Goal: Information Seeking & Learning: Learn about a topic

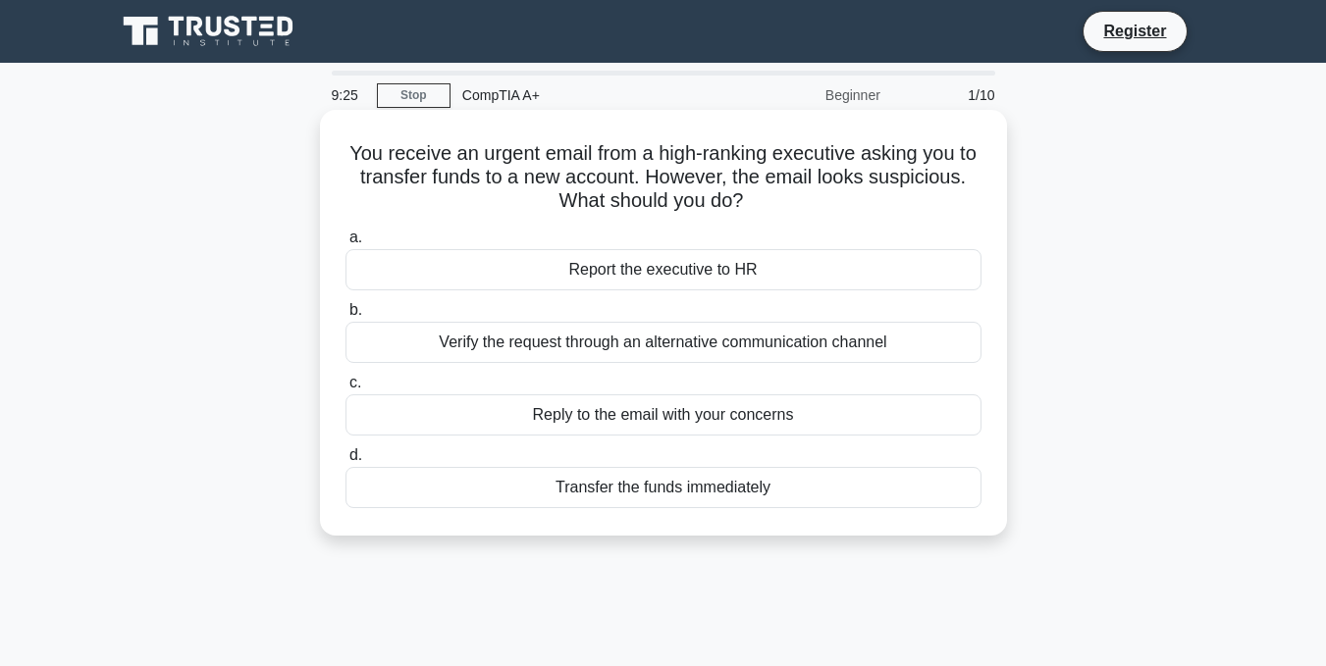
click at [663, 340] on div "Verify the request through an alternative communication channel" at bounding box center [663, 342] width 636 height 41
click at [345, 317] on input "b. Verify the request through an alternative communication channel" at bounding box center [345, 310] width 0 height 13
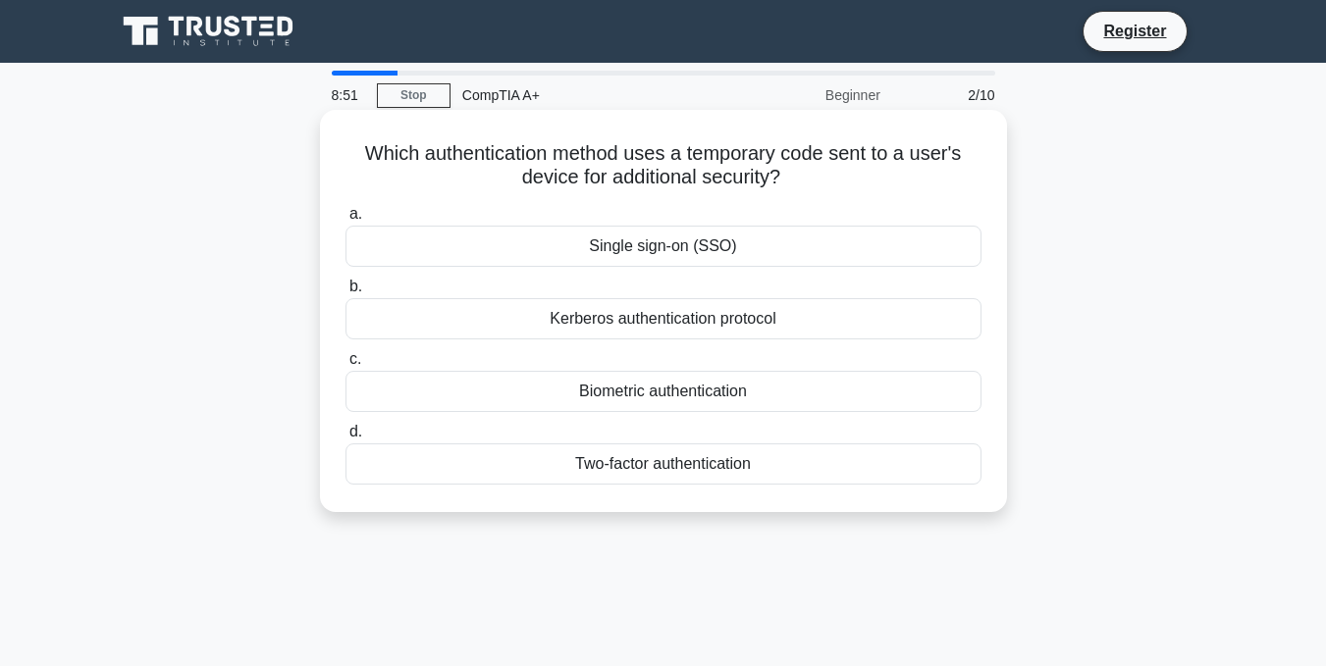
click at [699, 243] on div "Single sign-on (SSO)" at bounding box center [663, 246] width 636 height 41
click at [345, 221] on input "a. Single sign-on (SSO)" at bounding box center [345, 214] width 0 height 13
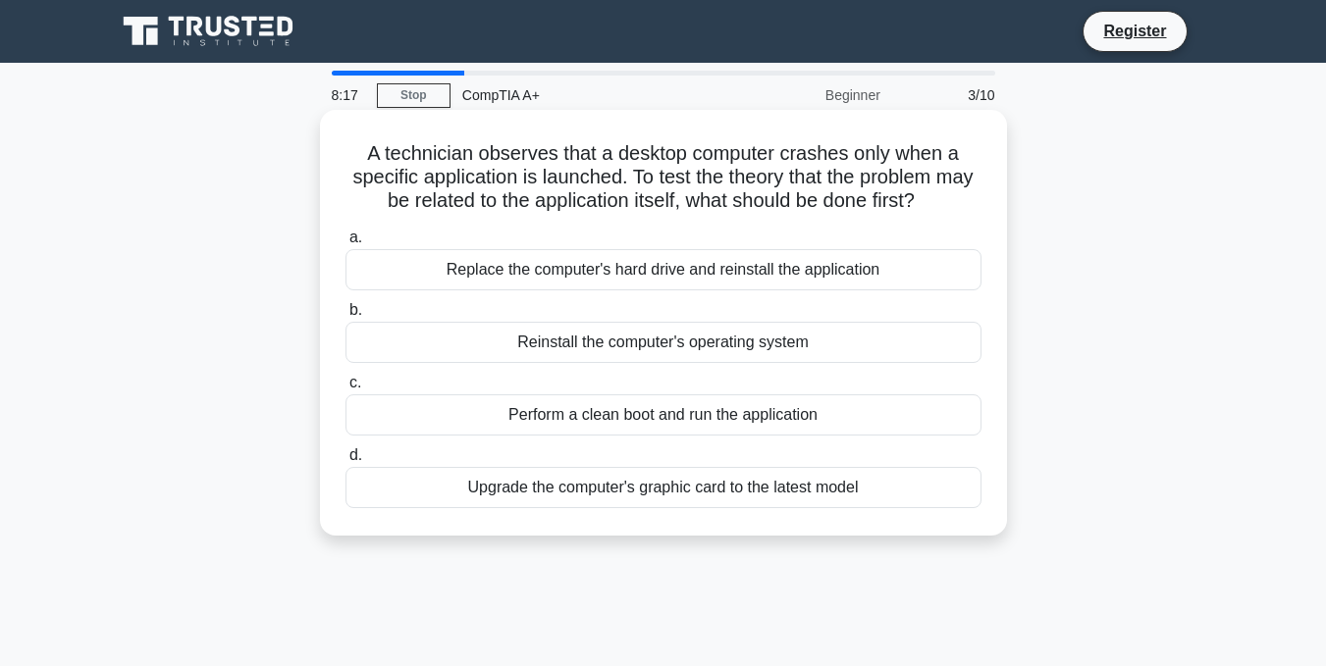
click at [609, 476] on div "Upgrade the computer's graphic card to the latest model" at bounding box center [663, 487] width 636 height 41
click at [345, 462] on input "d. Upgrade the computer's graphic card to the latest model" at bounding box center [345, 456] width 0 height 13
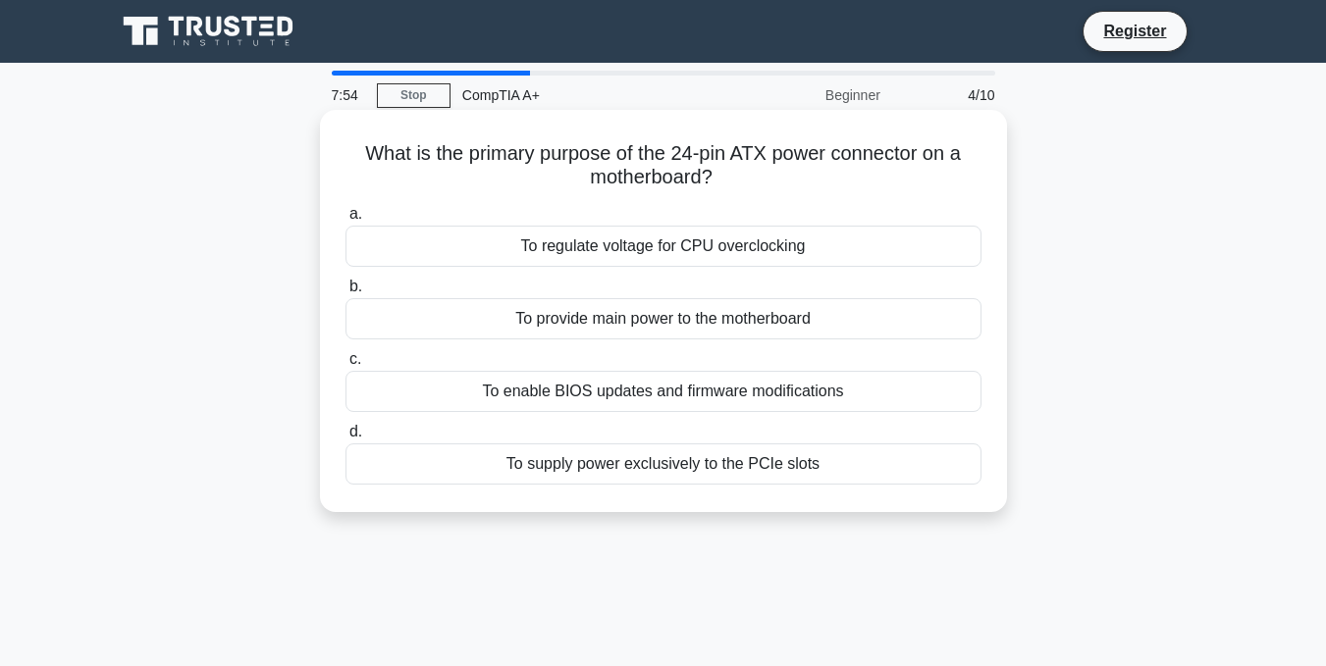
click at [664, 323] on div "To provide main power to the motherboard" at bounding box center [663, 318] width 636 height 41
click at [345, 293] on input "b. To provide main power to the motherboard" at bounding box center [345, 287] width 0 height 13
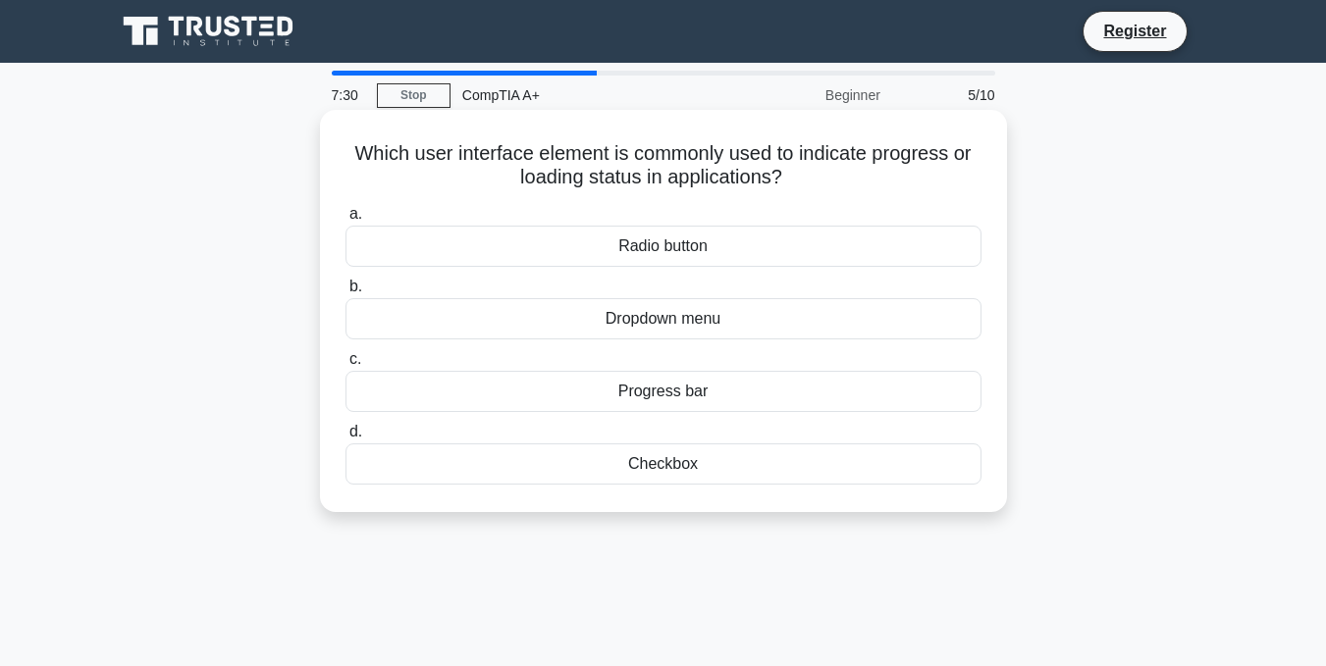
click at [704, 403] on div "Progress bar" at bounding box center [663, 391] width 636 height 41
click at [345, 366] on input "c. Progress bar" at bounding box center [345, 359] width 0 height 13
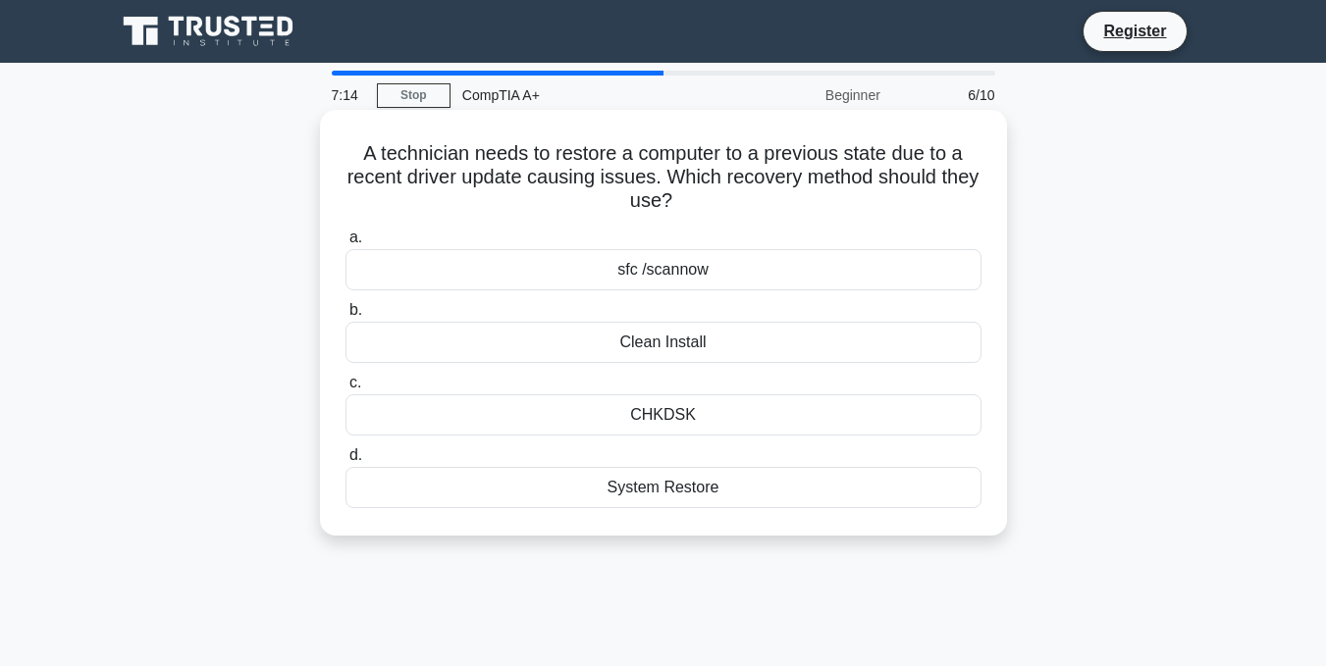
click at [675, 503] on div "System Restore" at bounding box center [663, 487] width 636 height 41
click at [345, 462] on input "d. System Restore" at bounding box center [345, 456] width 0 height 13
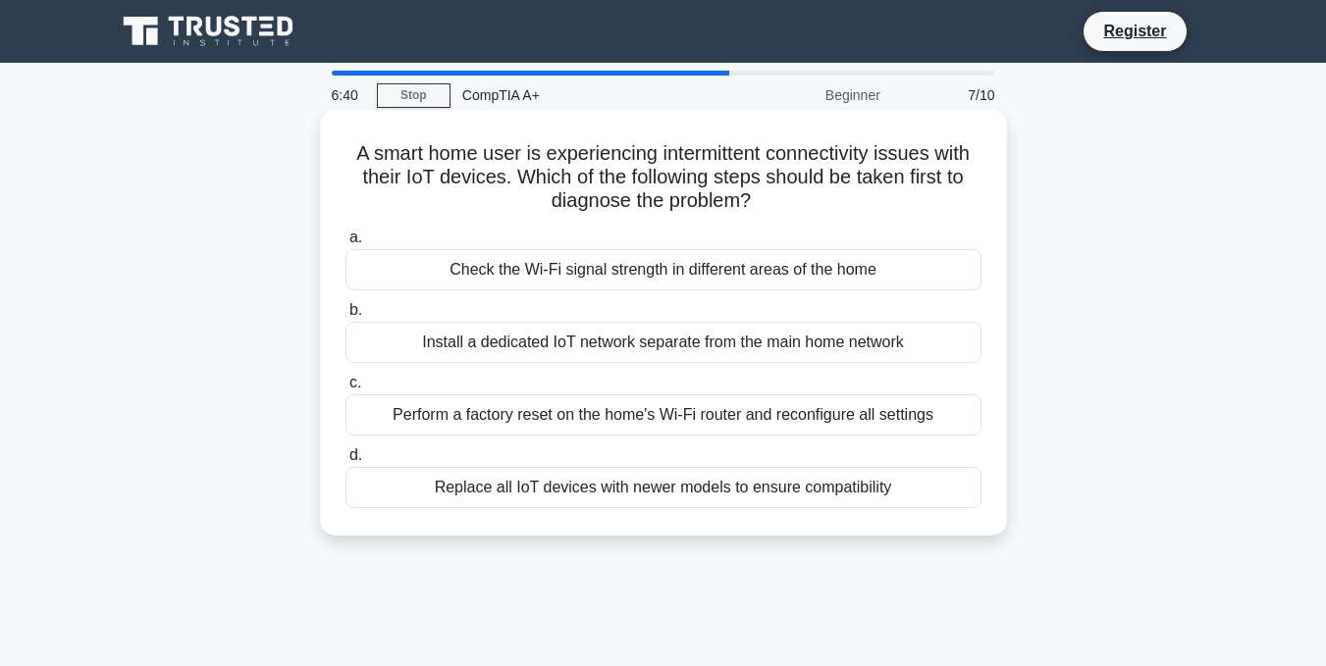
click at [622, 357] on div "Install a dedicated IoT network separate from the main home network" at bounding box center [663, 342] width 636 height 41
click at [345, 317] on input "b. Install a dedicated IoT network separate from the main home network" at bounding box center [345, 310] width 0 height 13
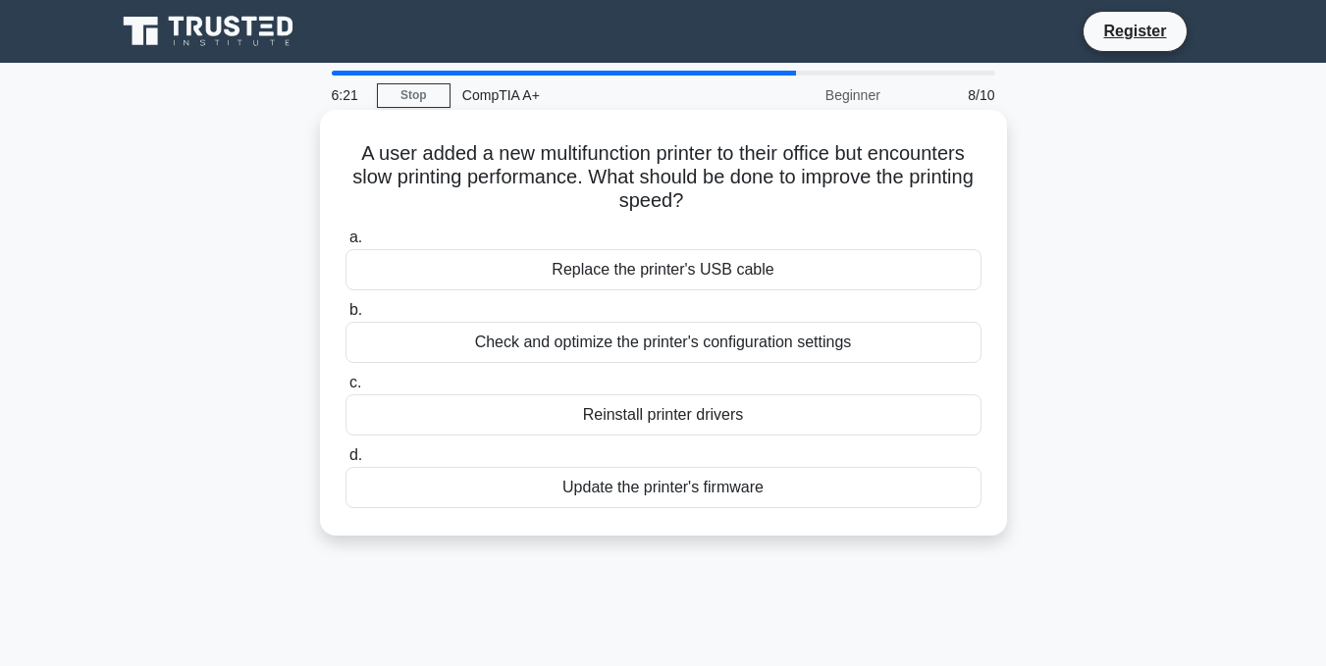
click at [676, 346] on div "Check and optimize the printer's configuration settings" at bounding box center [663, 342] width 636 height 41
click at [345, 317] on input "b. Check and optimize the printer's configuration settings" at bounding box center [345, 310] width 0 height 13
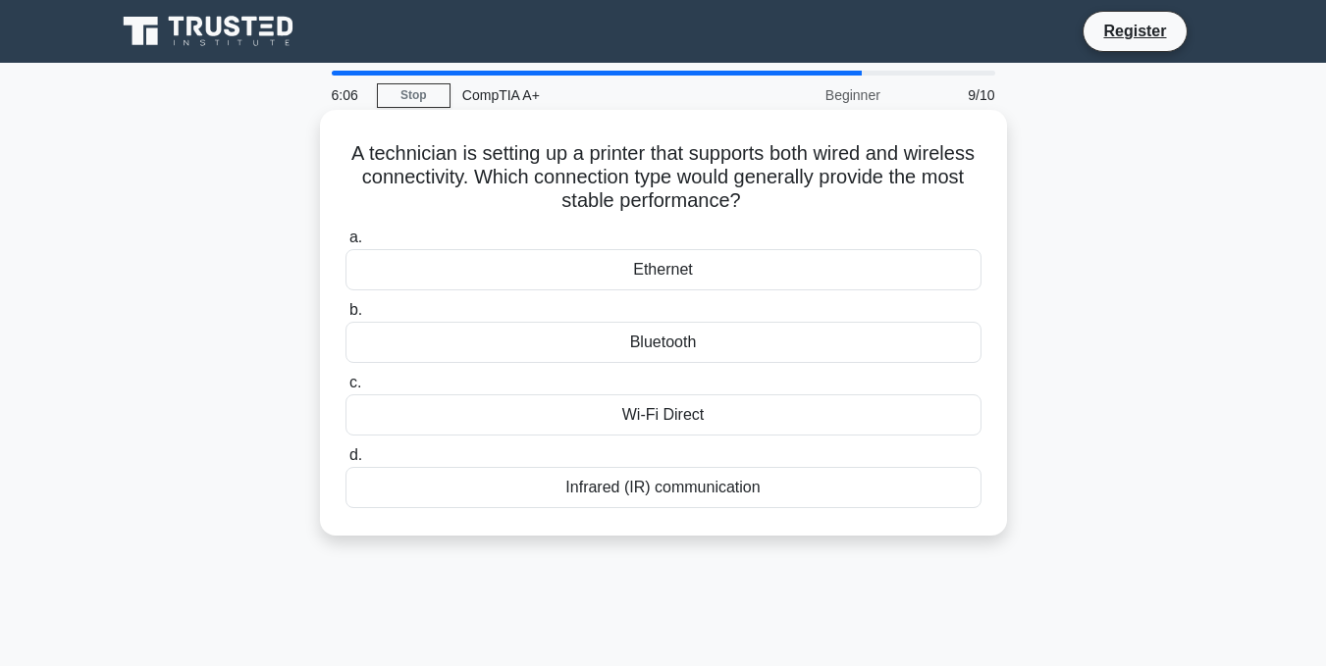
click at [660, 273] on div "Ethernet" at bounding box center [663, 269] width 636 height 41
click at [345, 244] on input "a. Ethernet" at bounding box center [345, 238] width 0 height 13
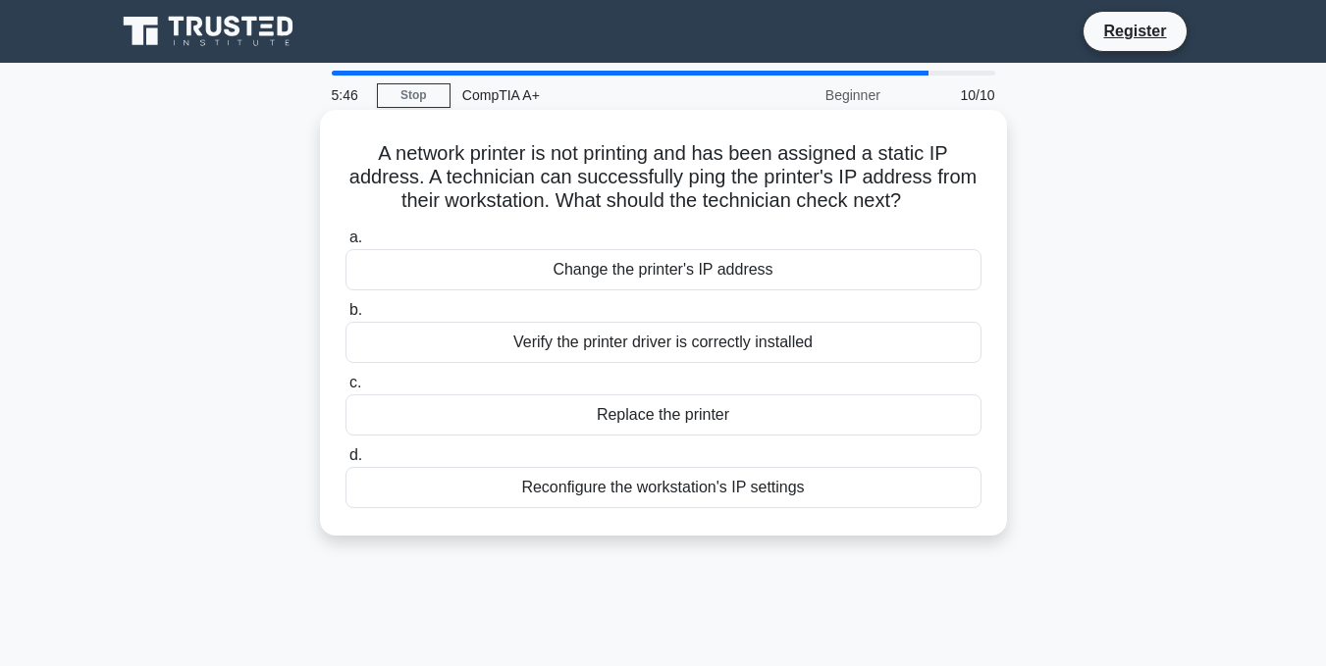
click at [673, 344] on div "Verify the printer driver is correctly installed" at bounding box center [663, 342] width 636 height 41
click at [345, 317] on input "b. Verify the printer driver is correctly installed" at bounding box center [345, 310] width 0 height 13
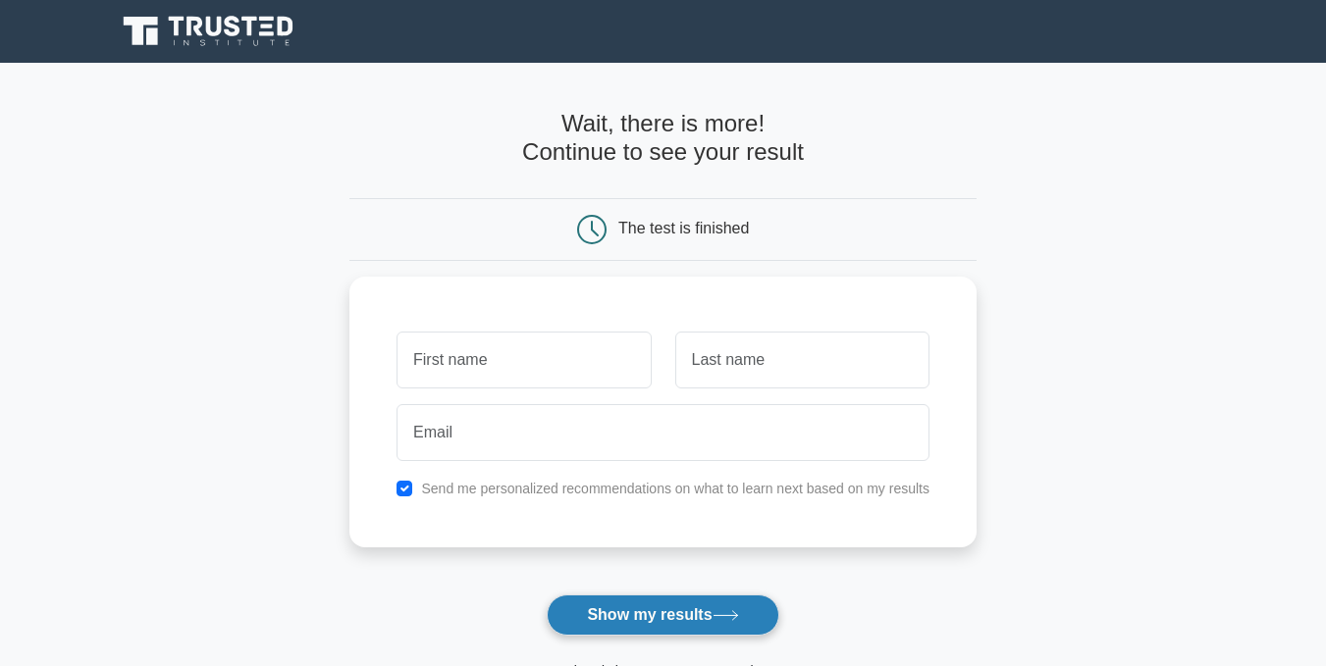
click at [671, 623] on button "Show my results" at bounding box center [663, 615] width 232 height 41
type input "AHMAD"
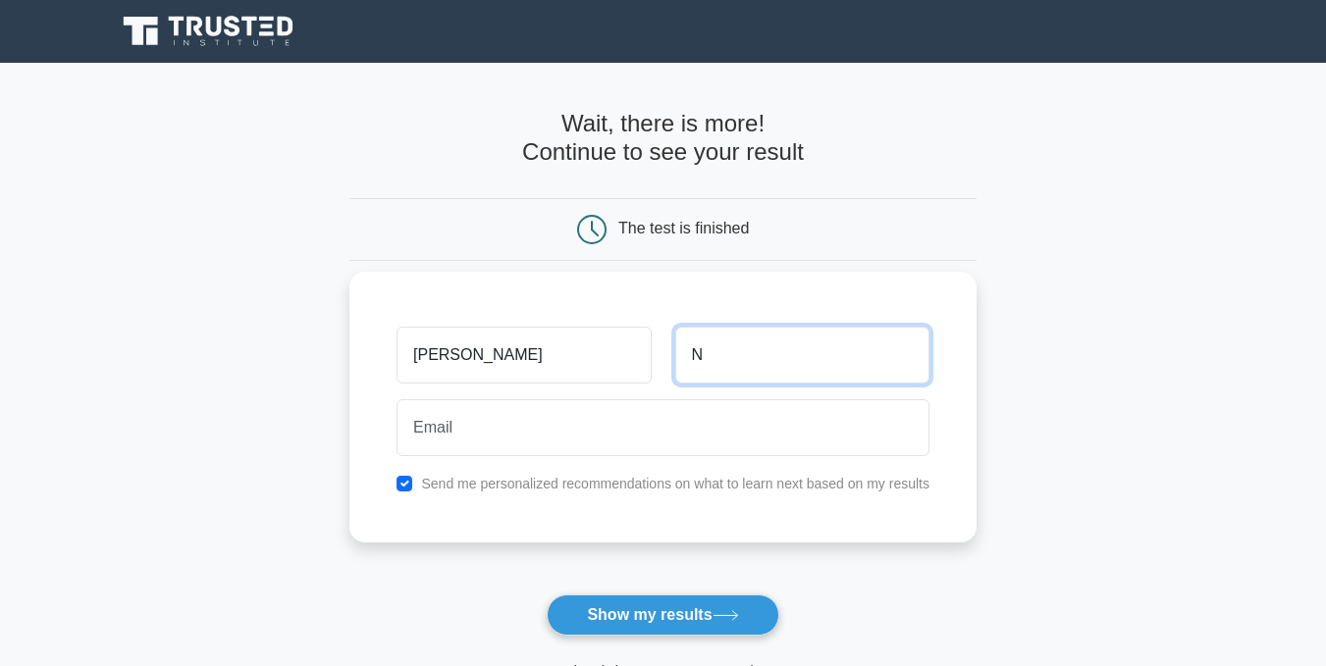
type input "N"
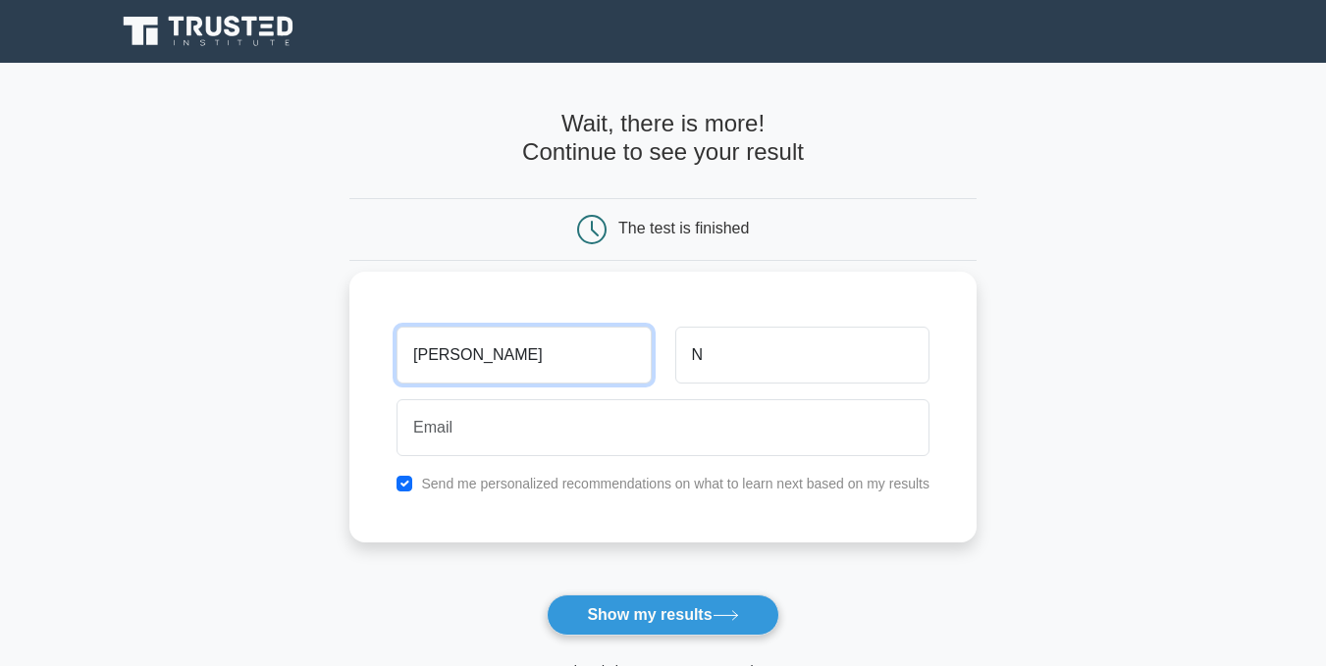
click at [548, 345] on input "AHMAD" at bounding box center [524, 355] width 254 height 57
type input "AHMAD FAWAD"
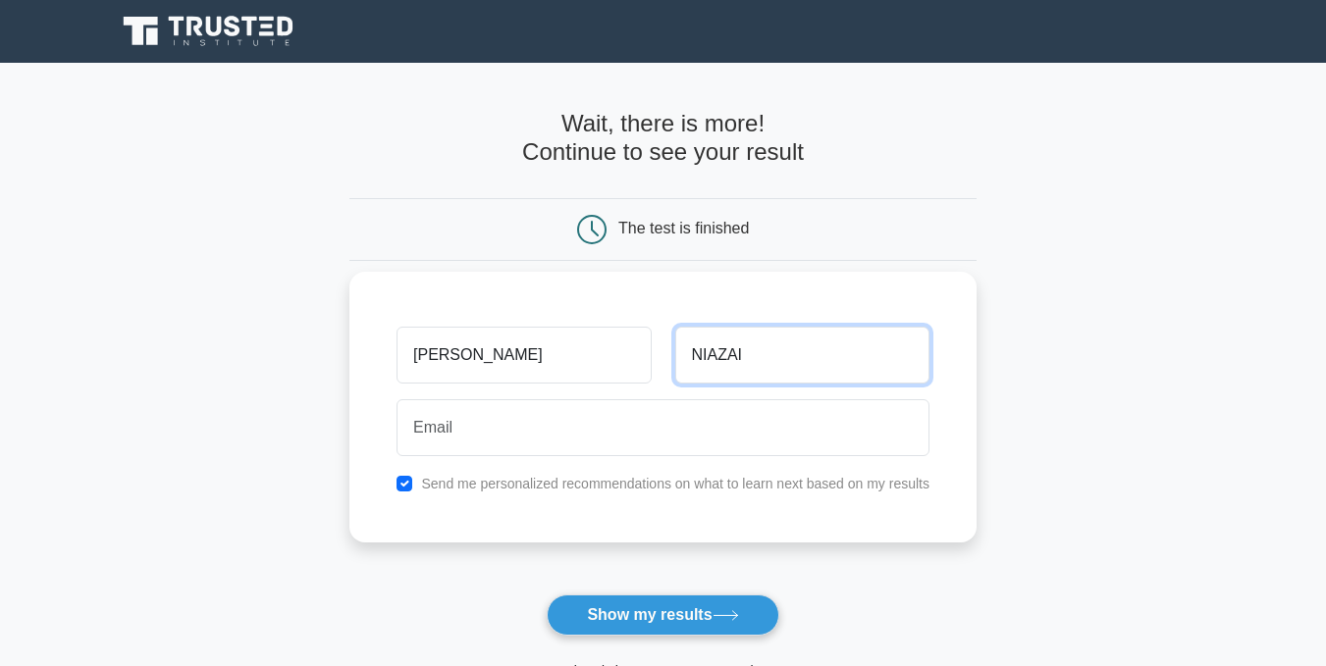
click at [547, 595] on button "Show my results" at bounding box center [663, 615] width 232 height 41
click at [825, 359] on input "NIAZAI" at bounding box center [802, 355] width 254 height 57
type input "NIAZI"
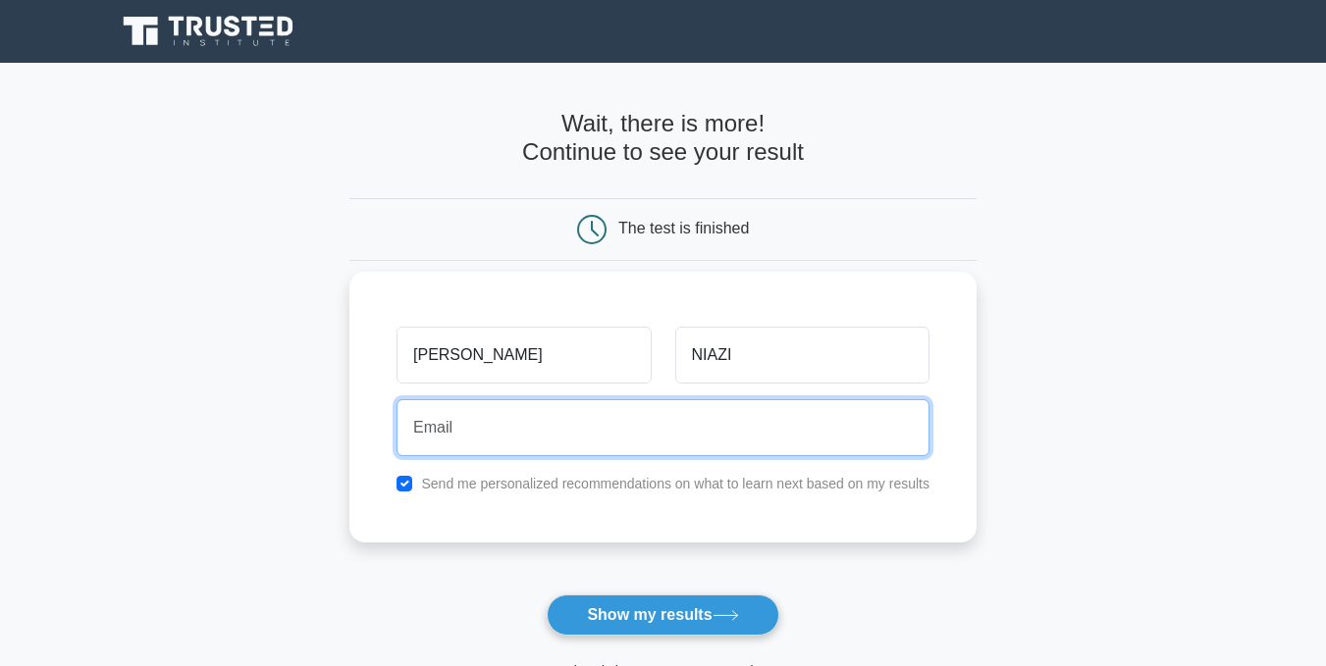
click at [695, 424] on input "email" at bounding box center [663, 427] width 533 height 57
type input "ahmadfawadniazi0068@gmail.com"
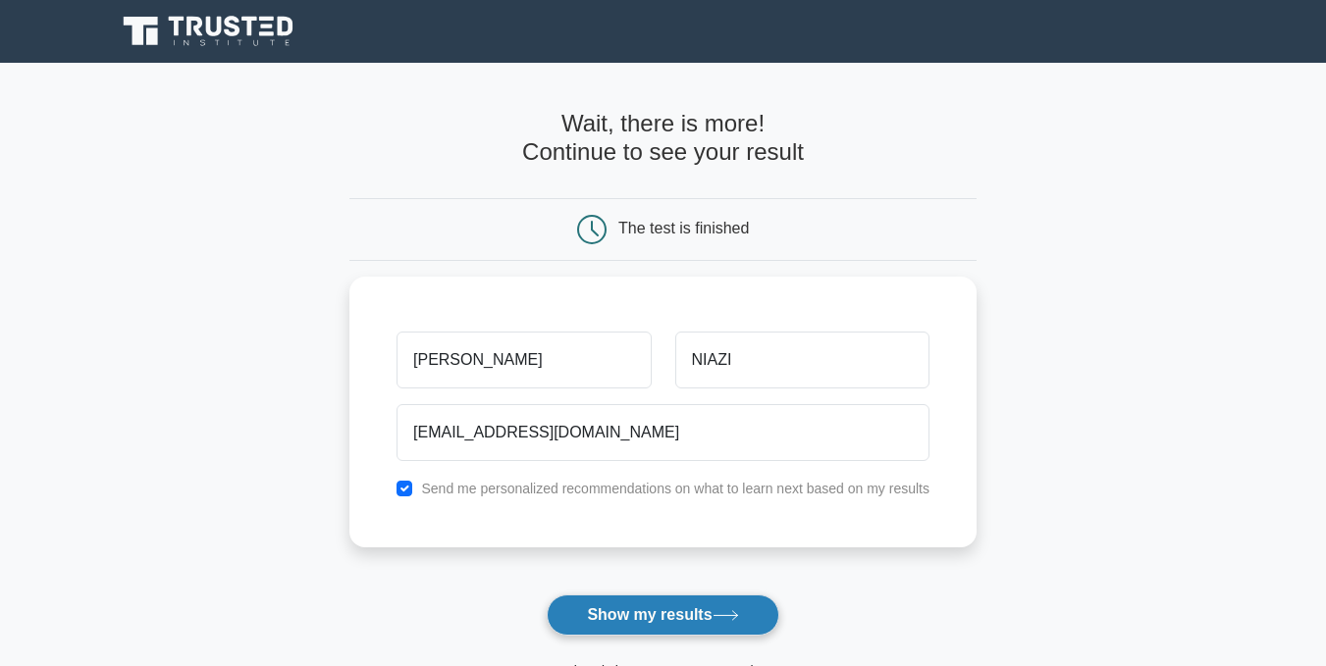
click at [721, 614] on icon at bounding box center [726, 615] width 27 height 11
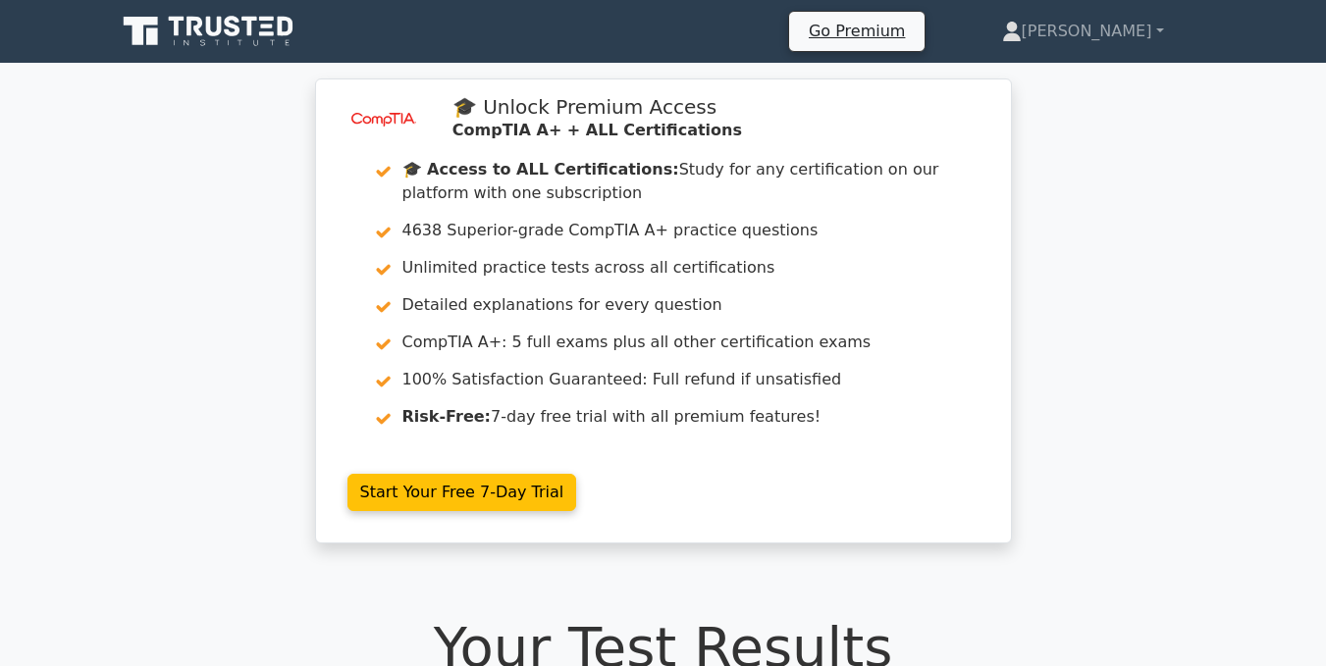
click at [1324, 87] on div "image/svg+xml 🎓 Unlock Premium Access CompTIA A+ + ALL Certifications 🎓 Access …" at bounding box center [663, 323] width 1326 height 489
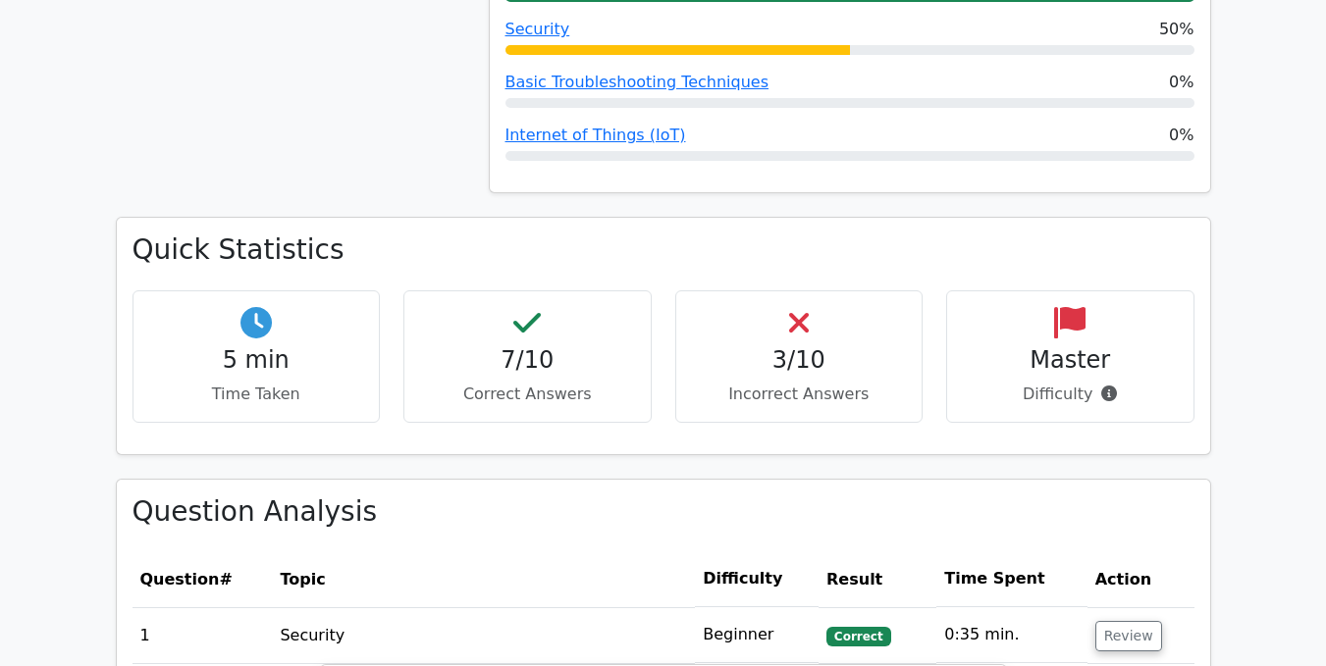
scroll to position [1137, 0]
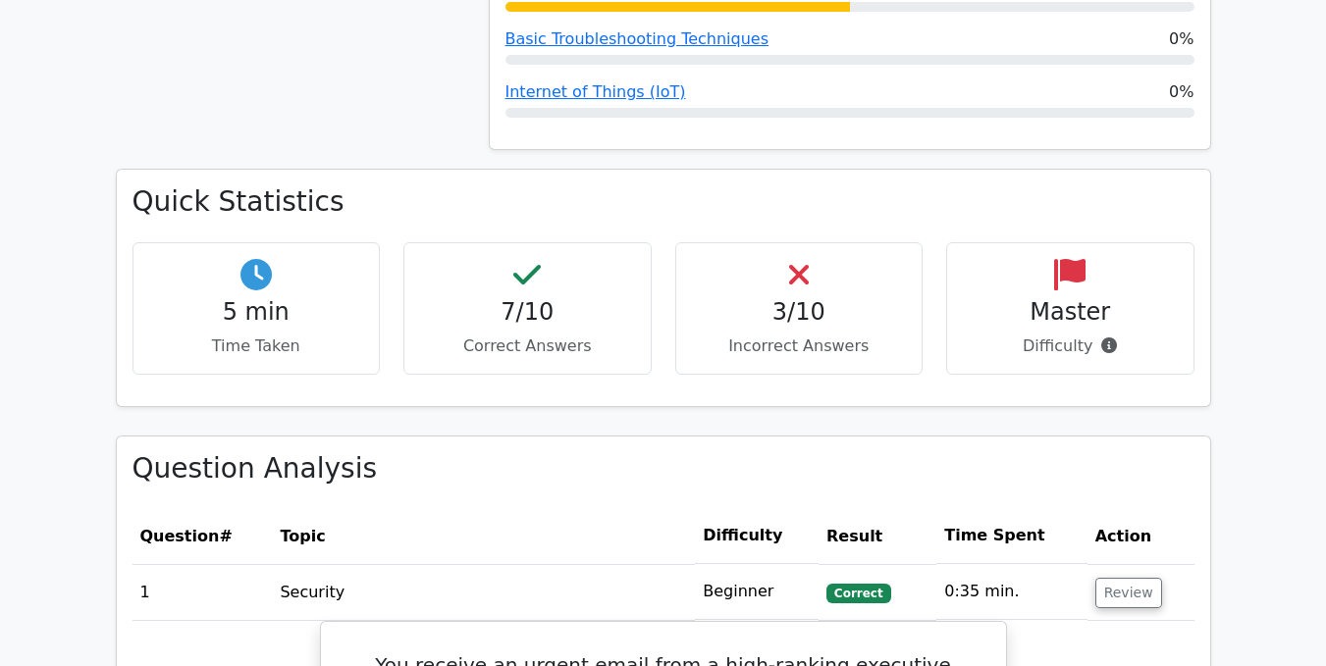
click at [757, 289] on div "3/10 Incorrect Answers" at bounding box center [799, 308] width 248 height 133
click at [821, 307] on h4 "3/10" at bounding box center [799, 312] width 215 height 28
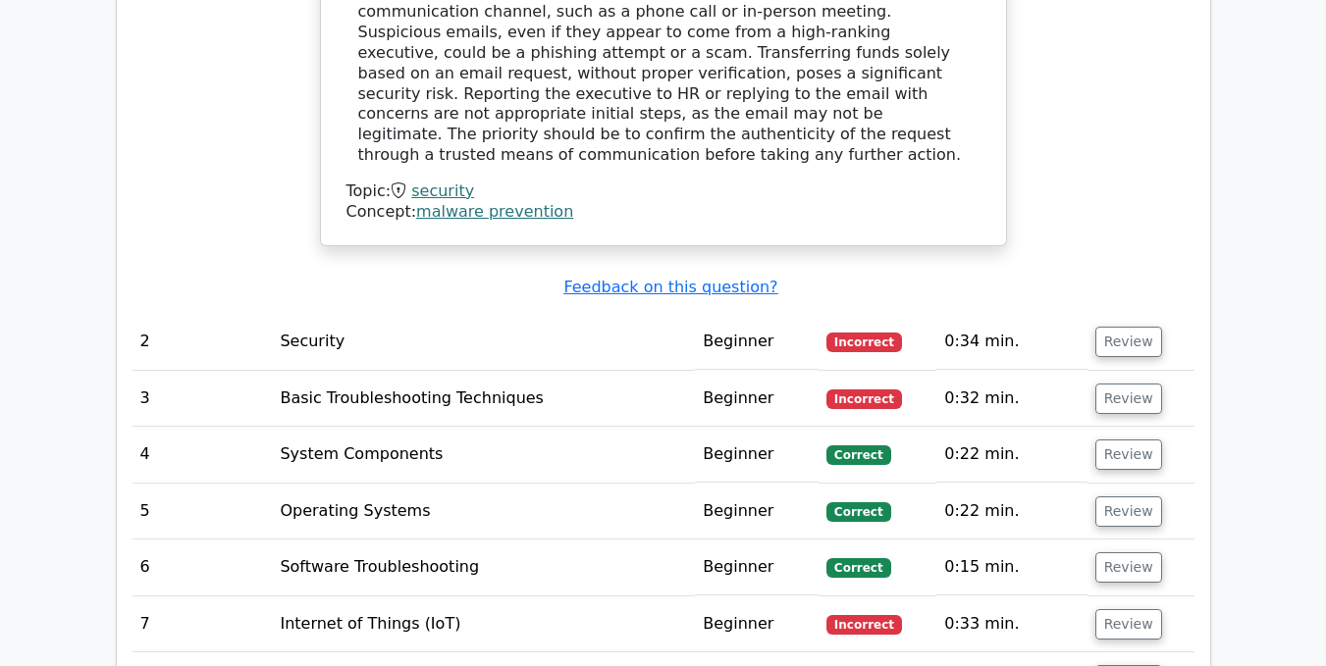
scroll to position [2287, 0]
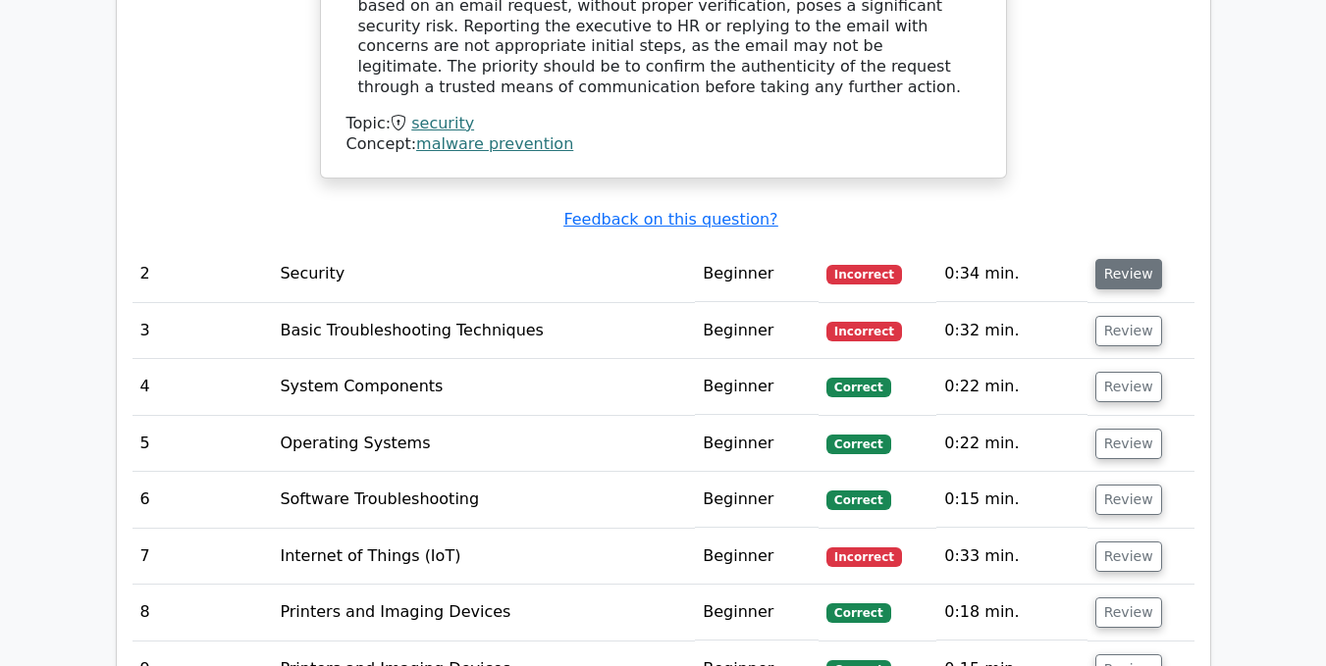
click at [1112, 259] on button "Review" at bounding box center [1128, 274] width 67 height 30
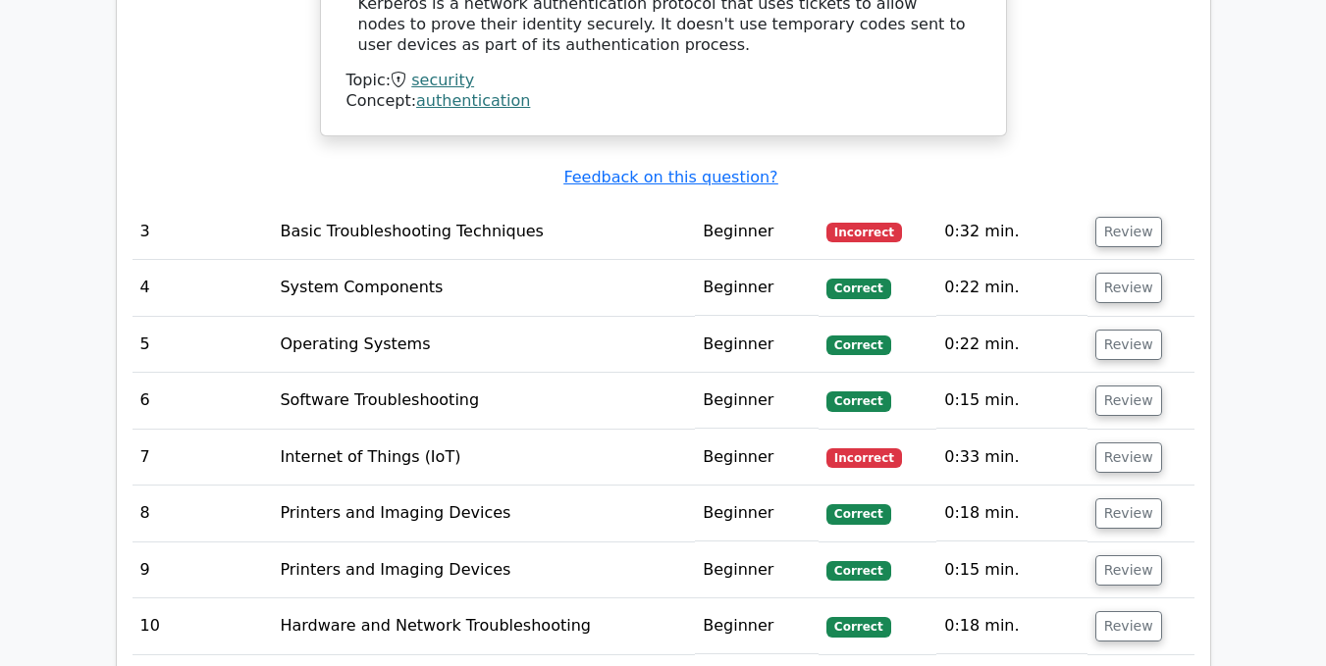
scroll to position [3401, 0]
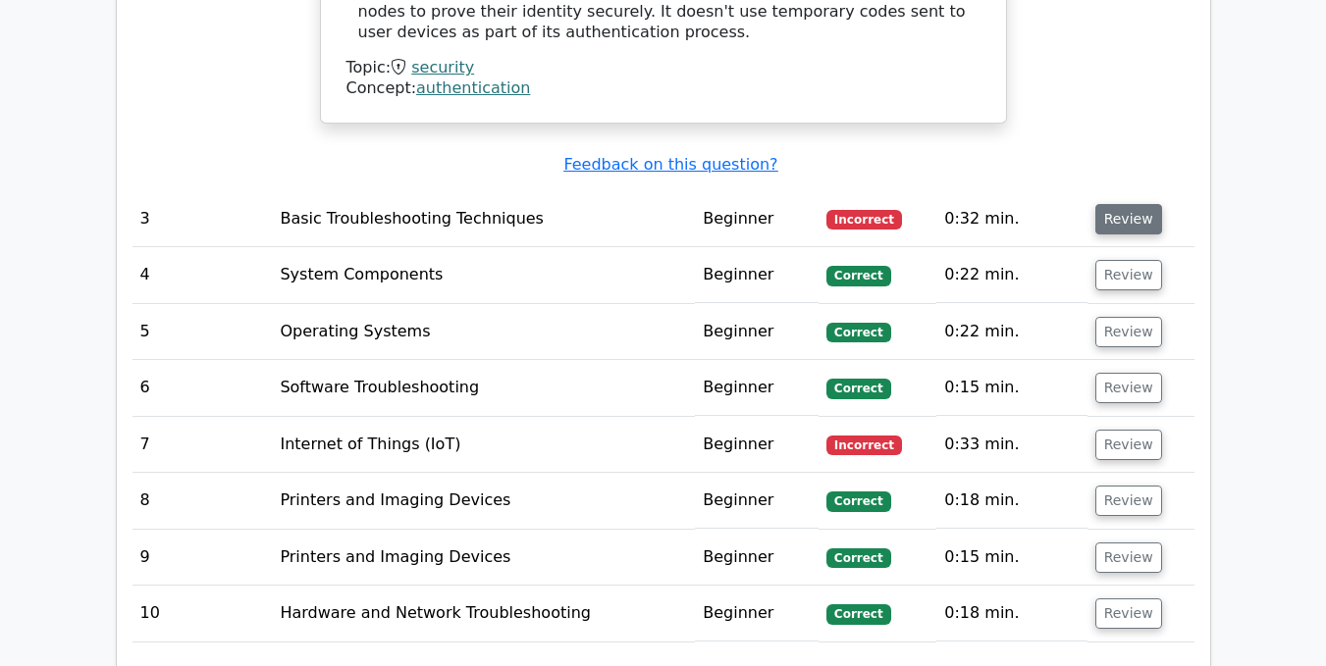
click at [1122, 204] on button "Review" at bounding box center [1128, 219] width 67 height 30
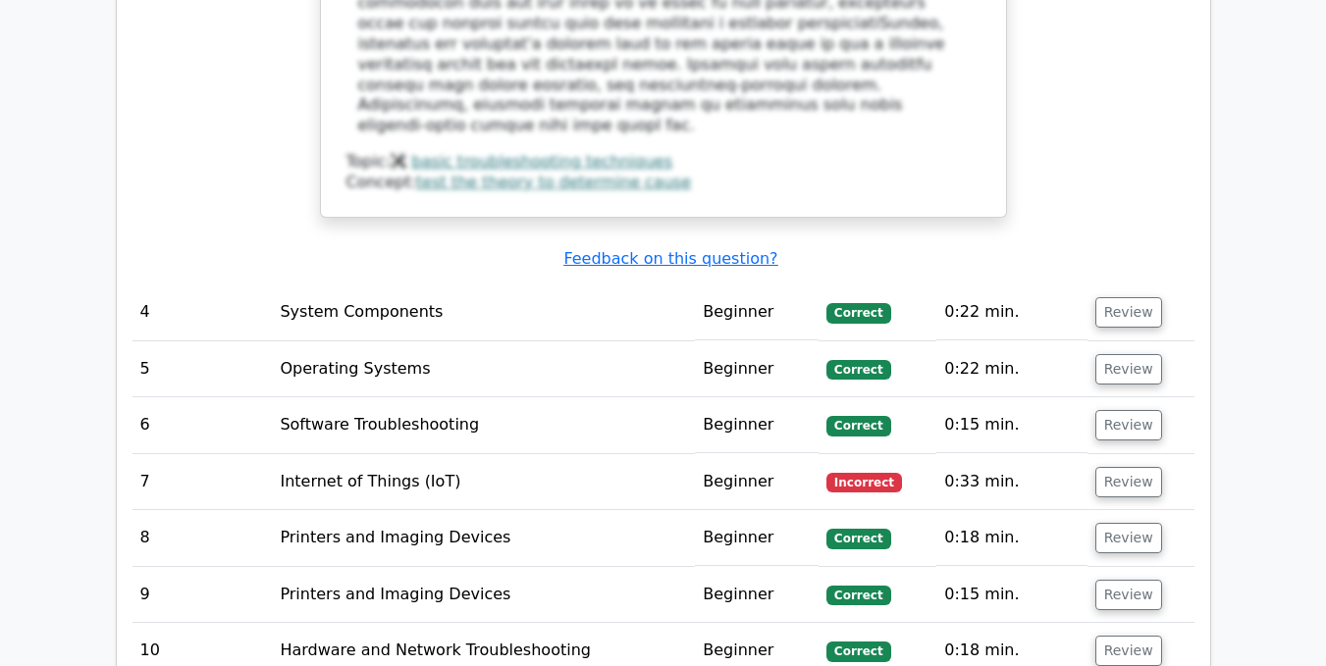
scroll to position [4519, 0]
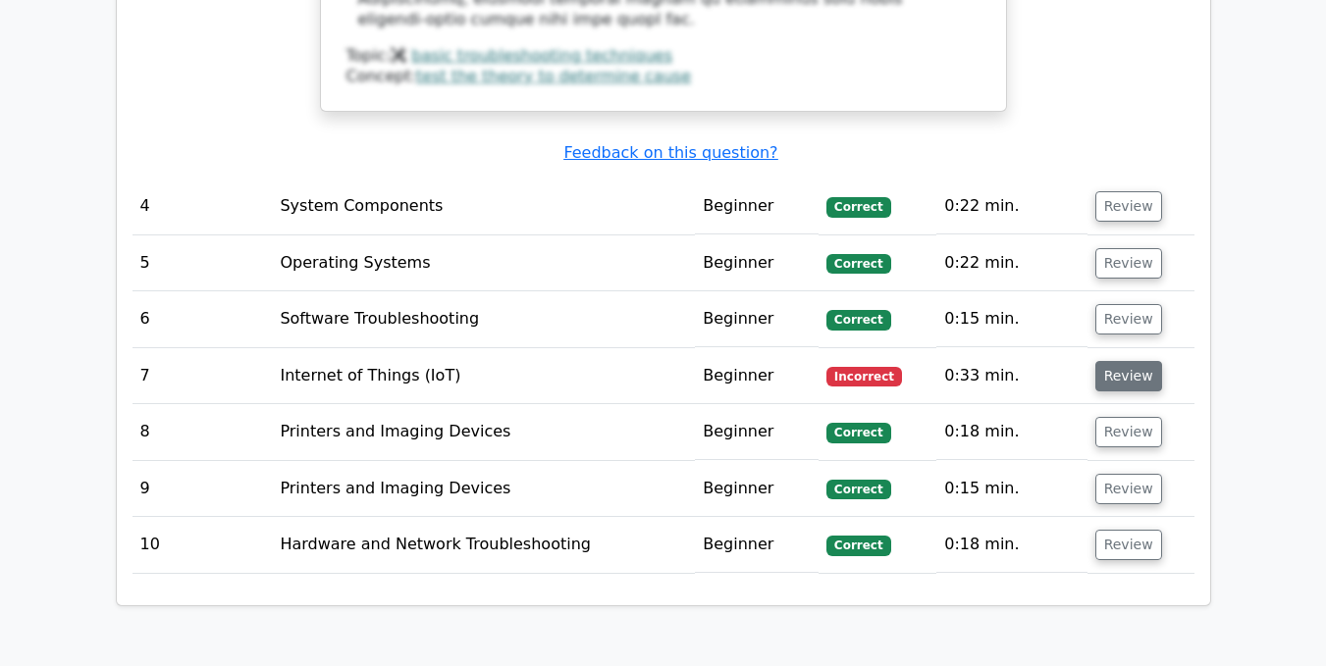
click at [1130, 361] on button "Review" at bounding box center [1128, 376] width 67 height 30
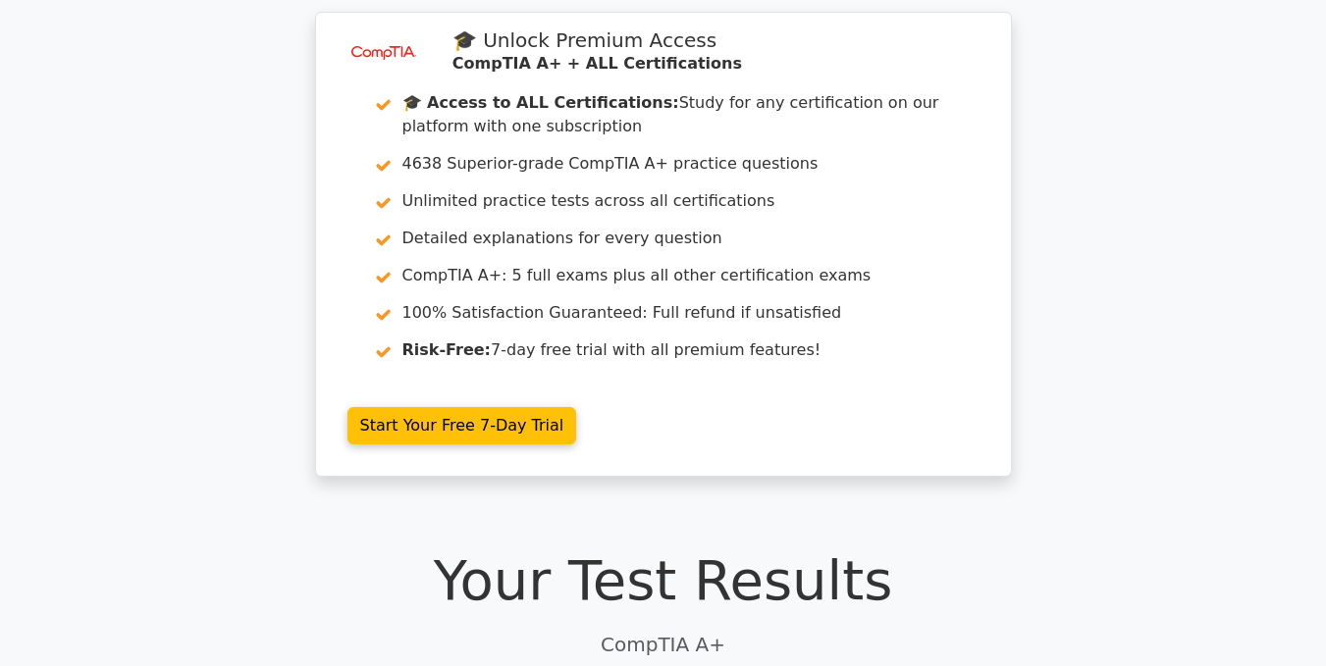
scroll to position [1, 0]
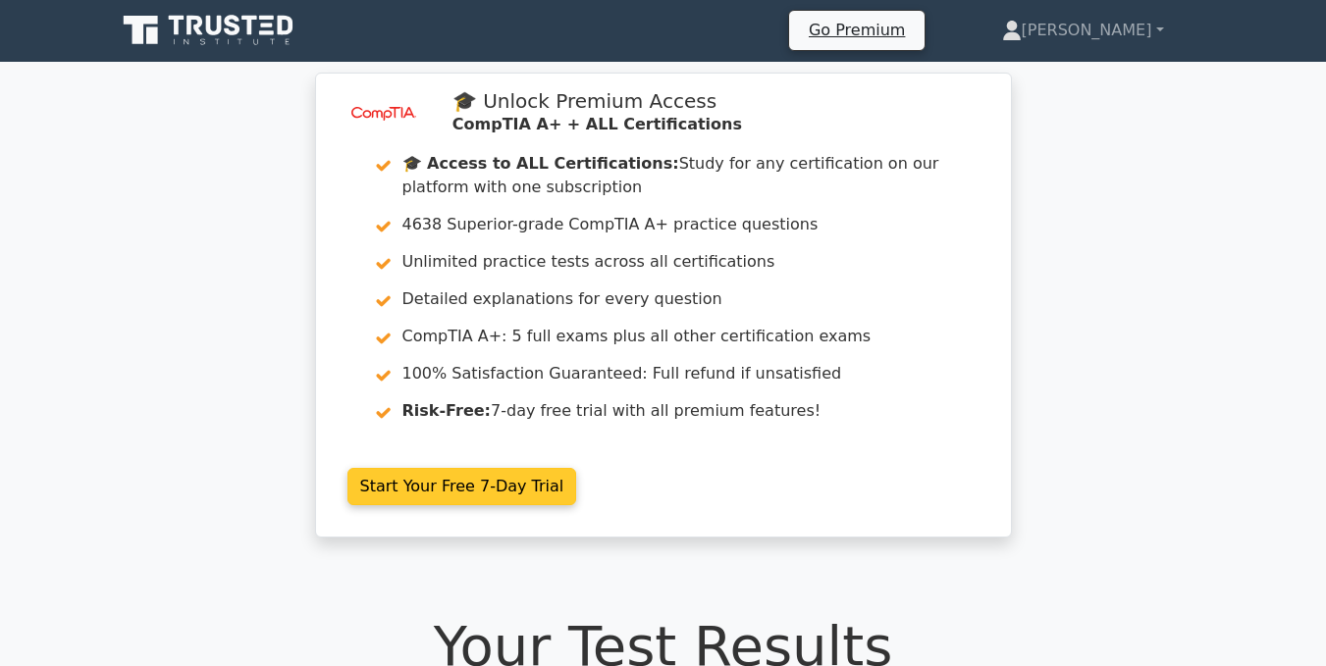
click at [449, 480] on link "Start Your Free 7-Day Trial" at bounding box center [462, 486] width 230 height 37
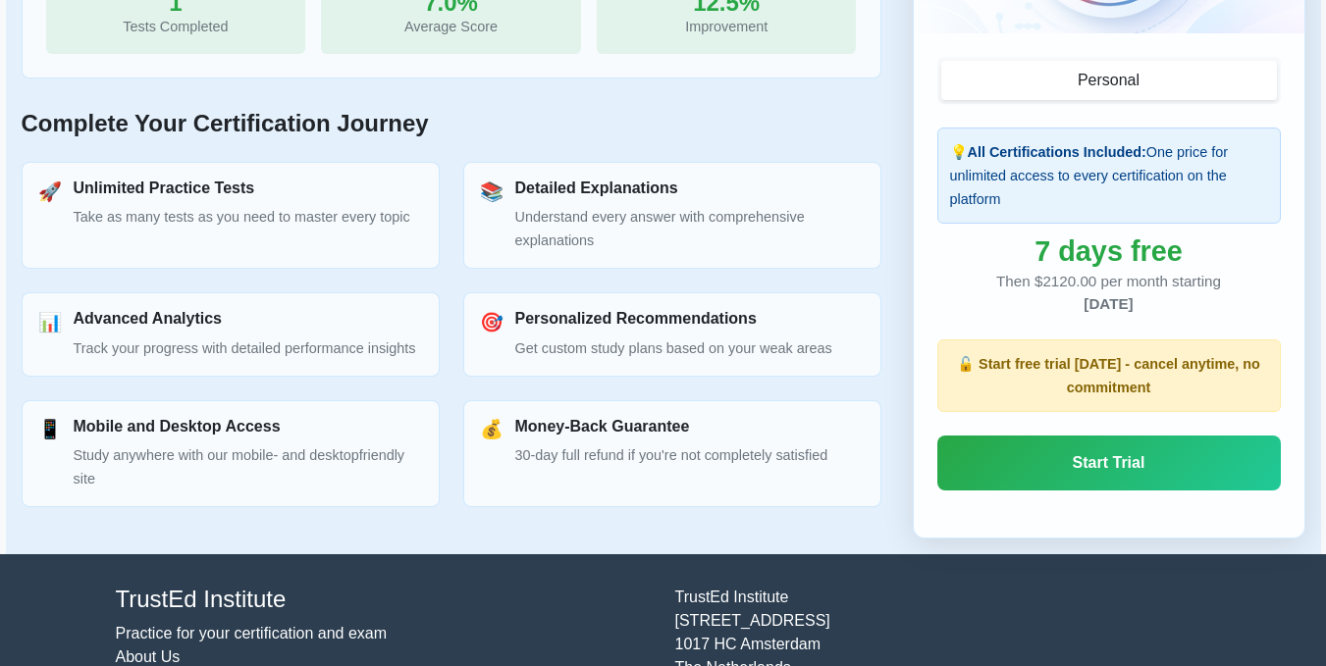
scroll to position [900, 0]
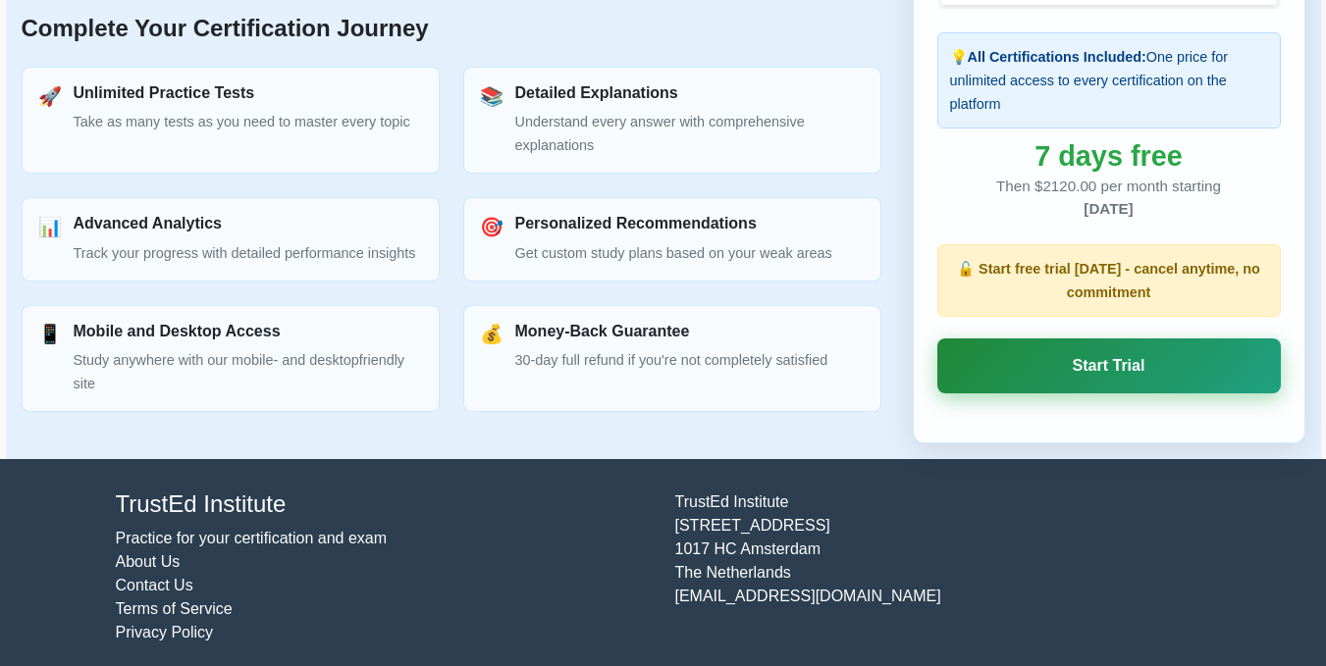
click at [1102, 362] on link "Start Trial" at bounding box center [1109, 366] width 344 height 55
